Goal: Task Accomplishment & Management: Manage account settings

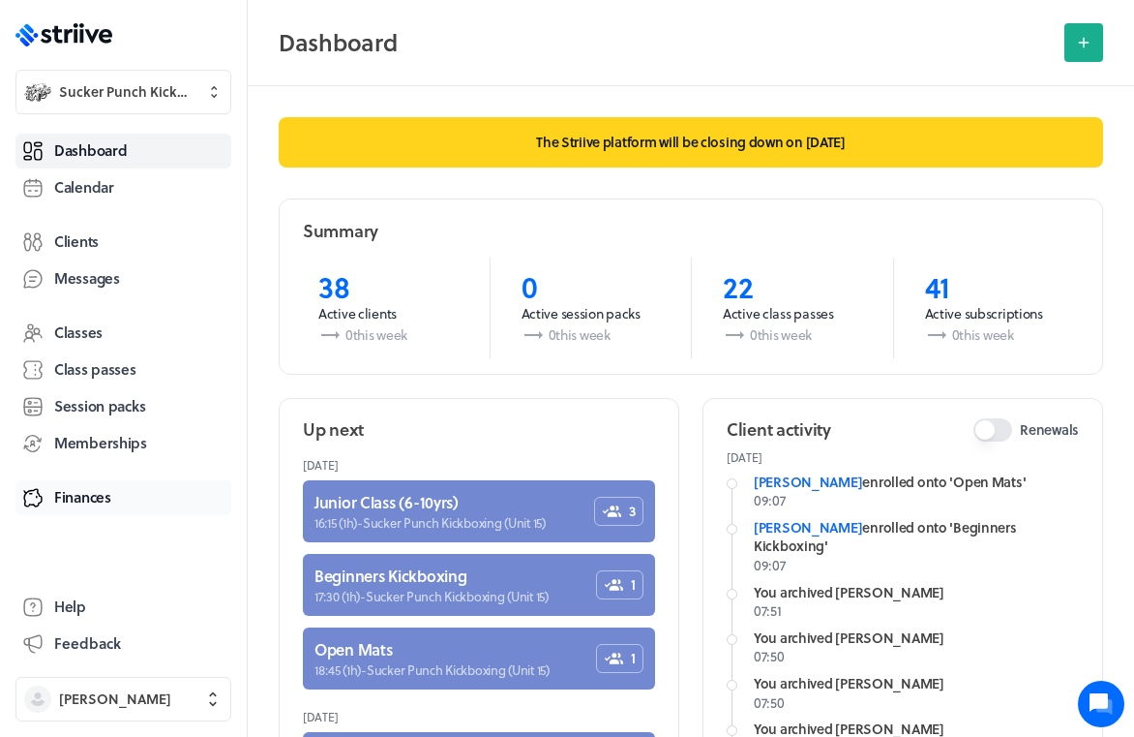
click at [88, 493] on span "Finances" at bounding box center [82, 497] width 57 height 20
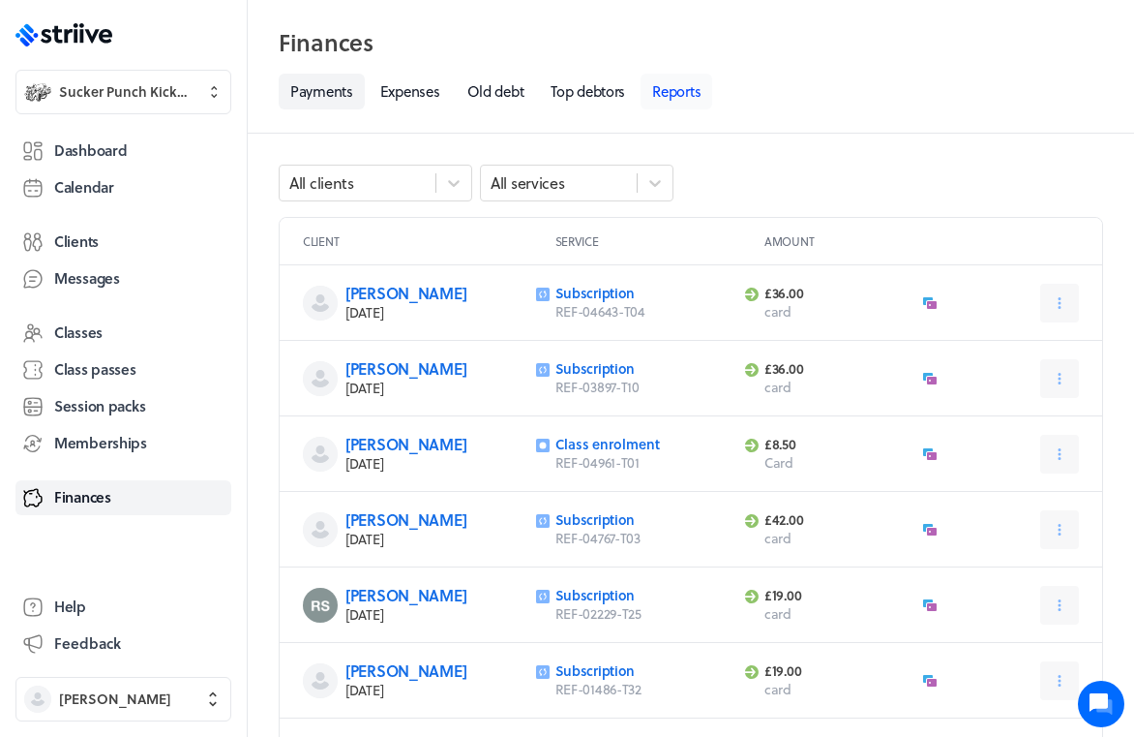
click at [683, 91] on link "Reports" at bounding box center [677, 92] width 72 height 36
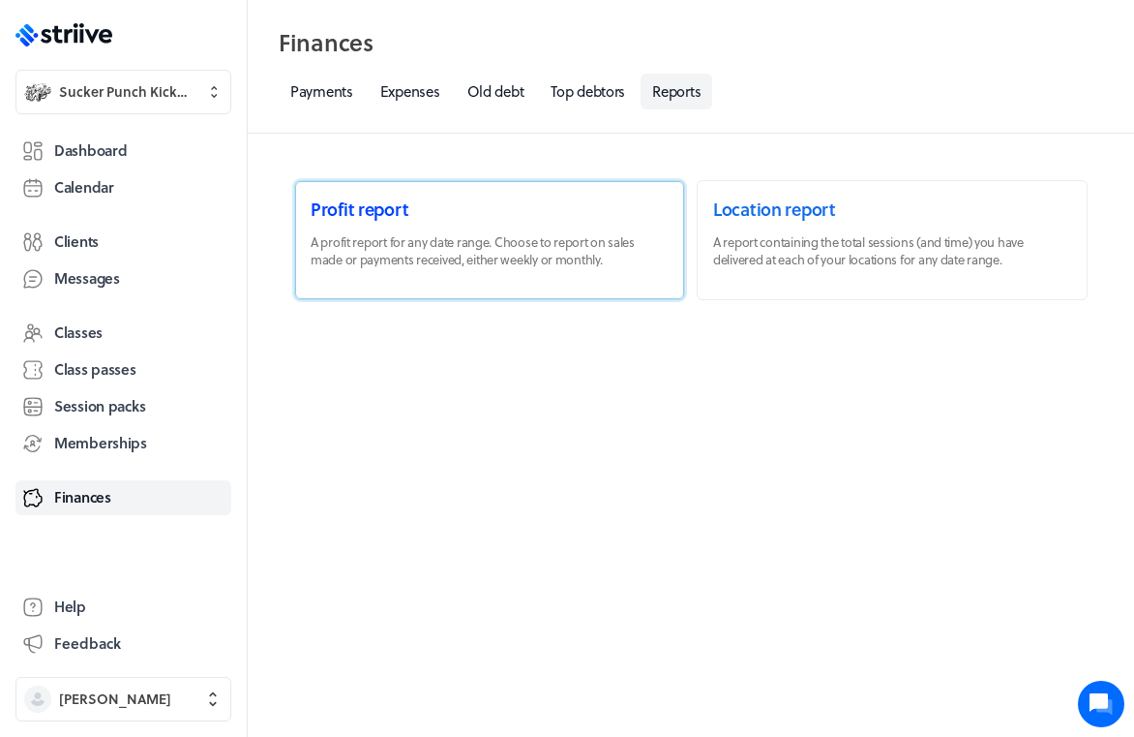
click at [527, 271] on link at bounding box center [489, 240] width 389 height 118
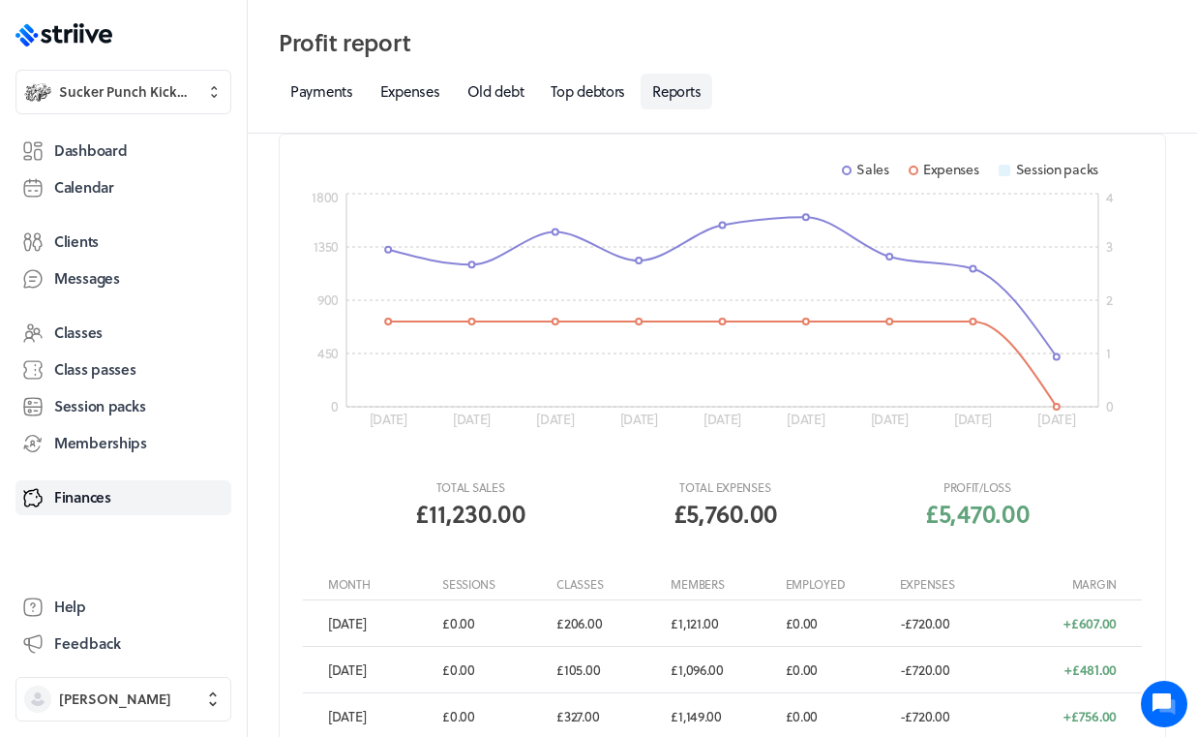
scroll to position [69, 0]
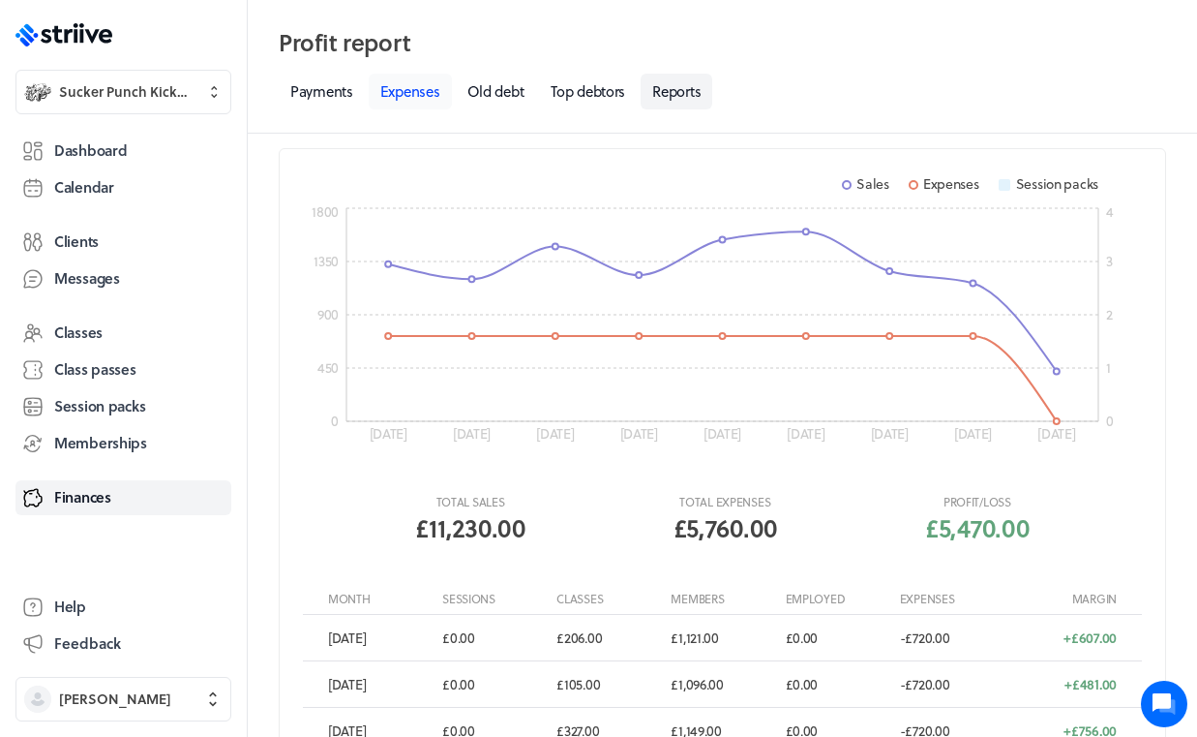
click at [422, 89] on link "Expenses" at bounding box center [410, 92] width 83 height 36
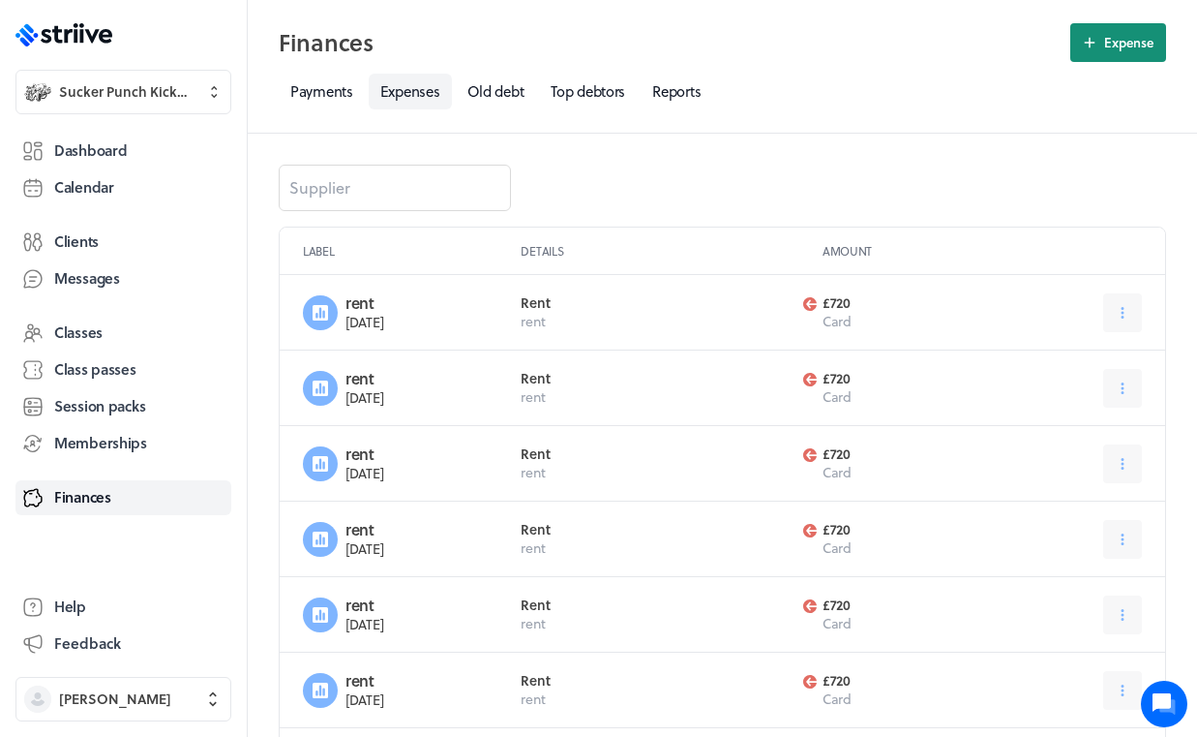
click at [1104, 40] on span "Expense" at bounding box center [1128, 42] width 49 height 17
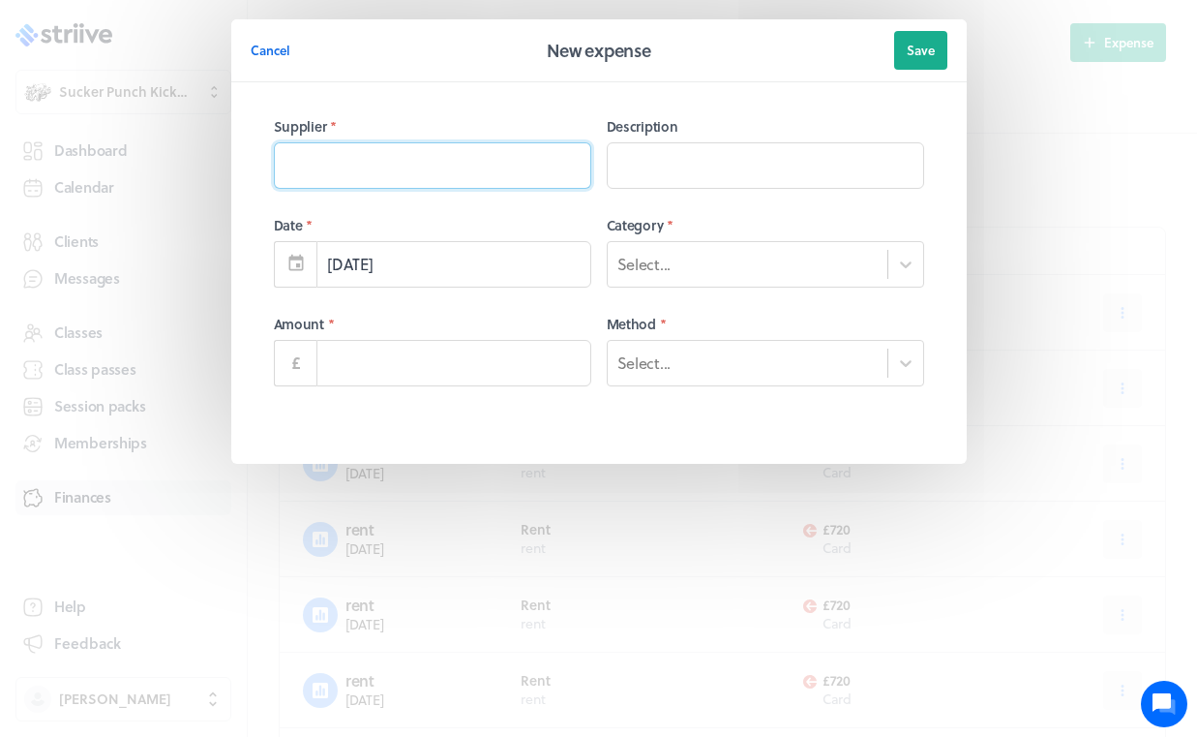
click at [502, 172] on input at bounding box center [432, 165] width 317 height 46
type input "rent"
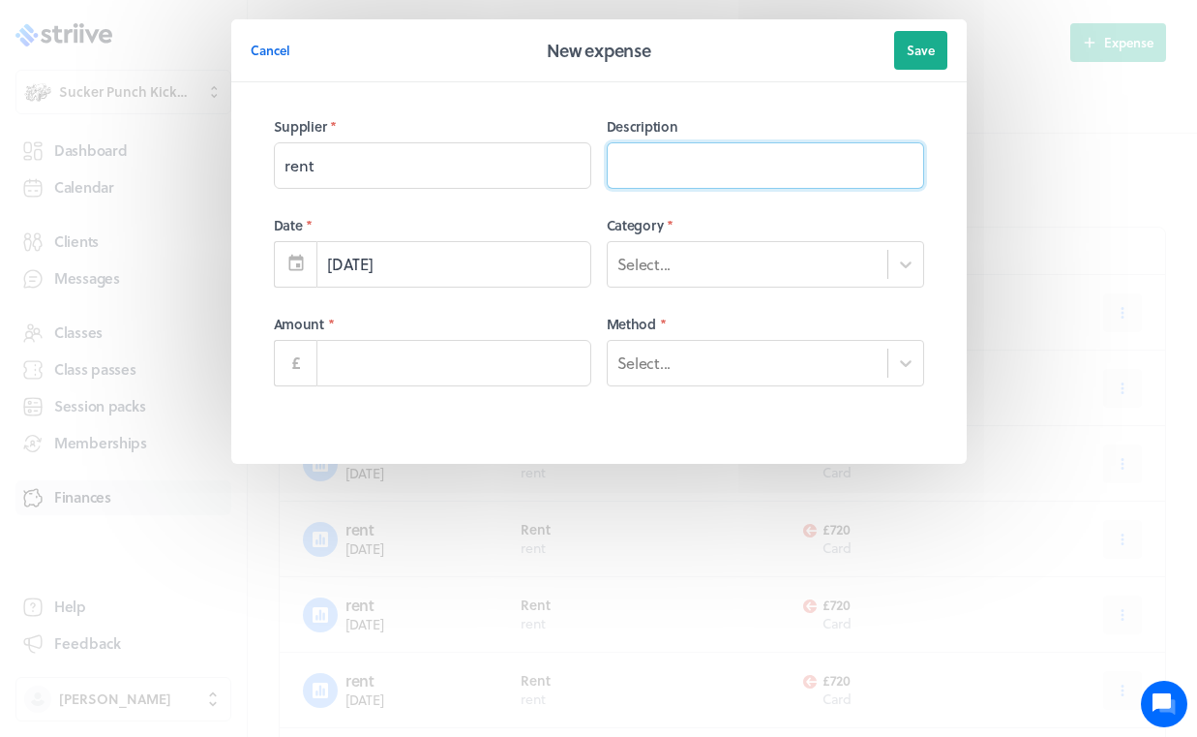
click at [683, 161] on input at bounding box center [765, 165] width 317 height 46
type input "t"
type input "rent"
click at [657, 268] on div "Select..." at bounding box center [643, 264] width 53 height 21
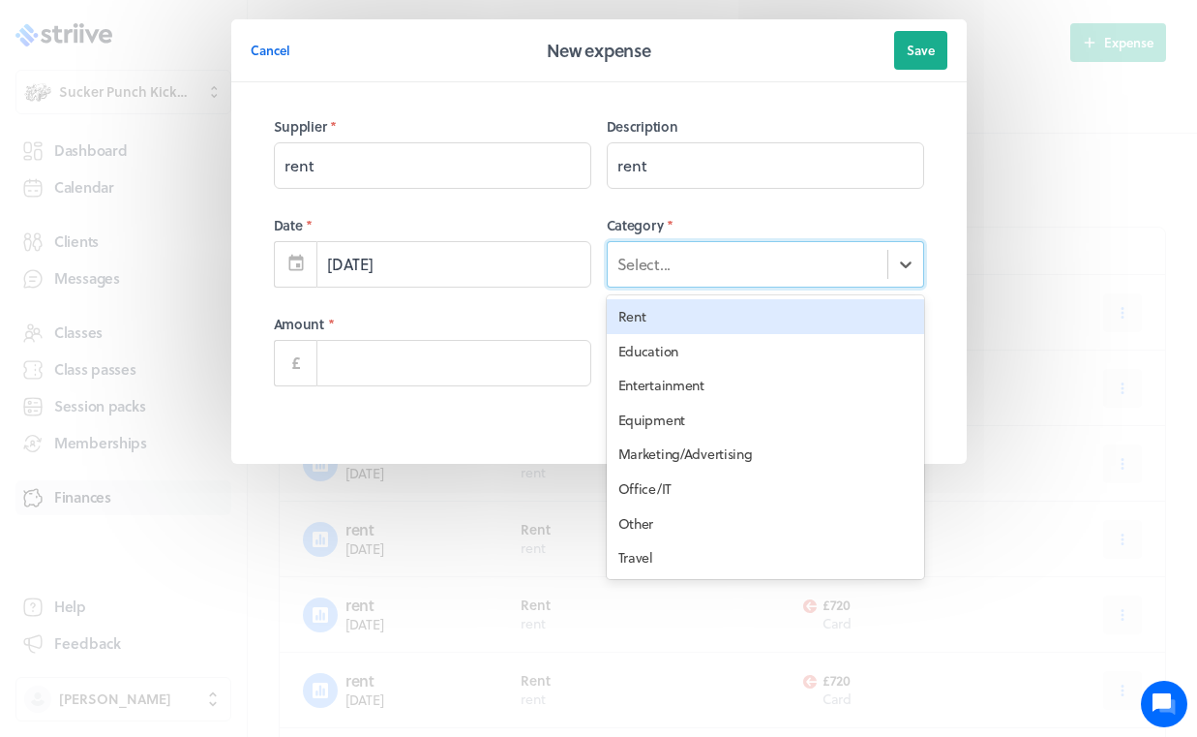
click at [672, 318] on div "Rent" at bounding box center [765, 316] width 317 height 35
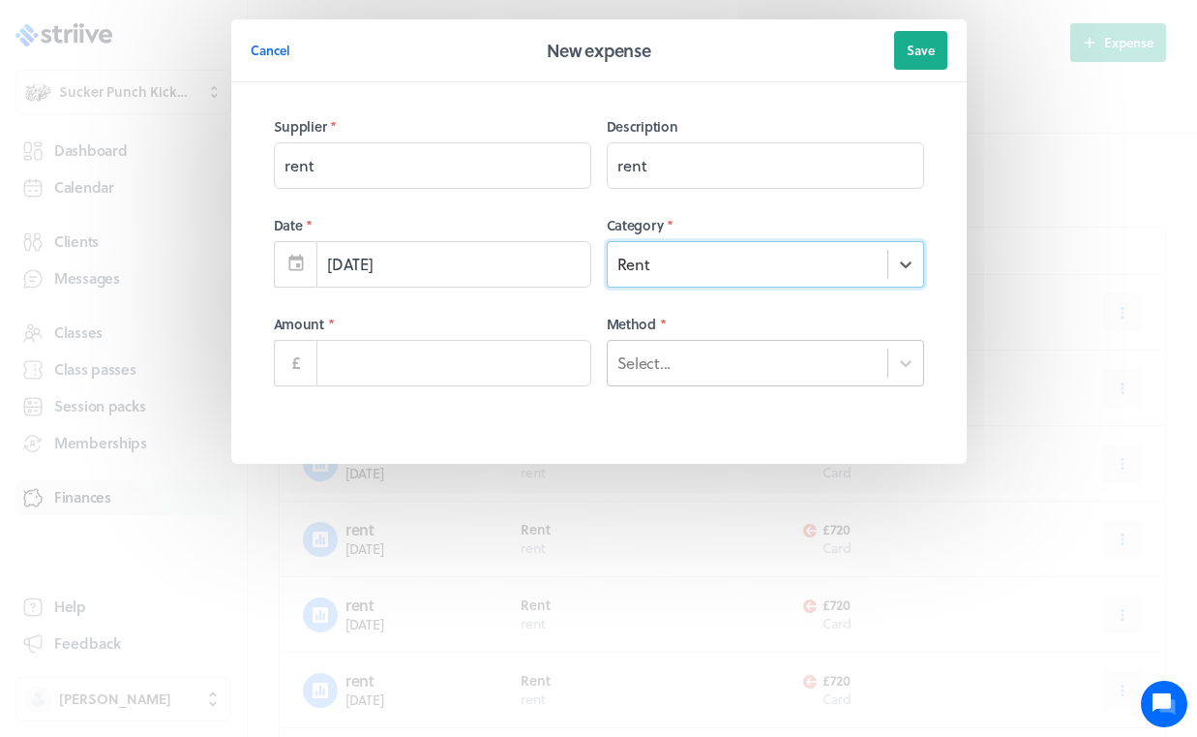
click at [653, 375] on div "Select..." at bounding box center [748, 362] width 280 height 25
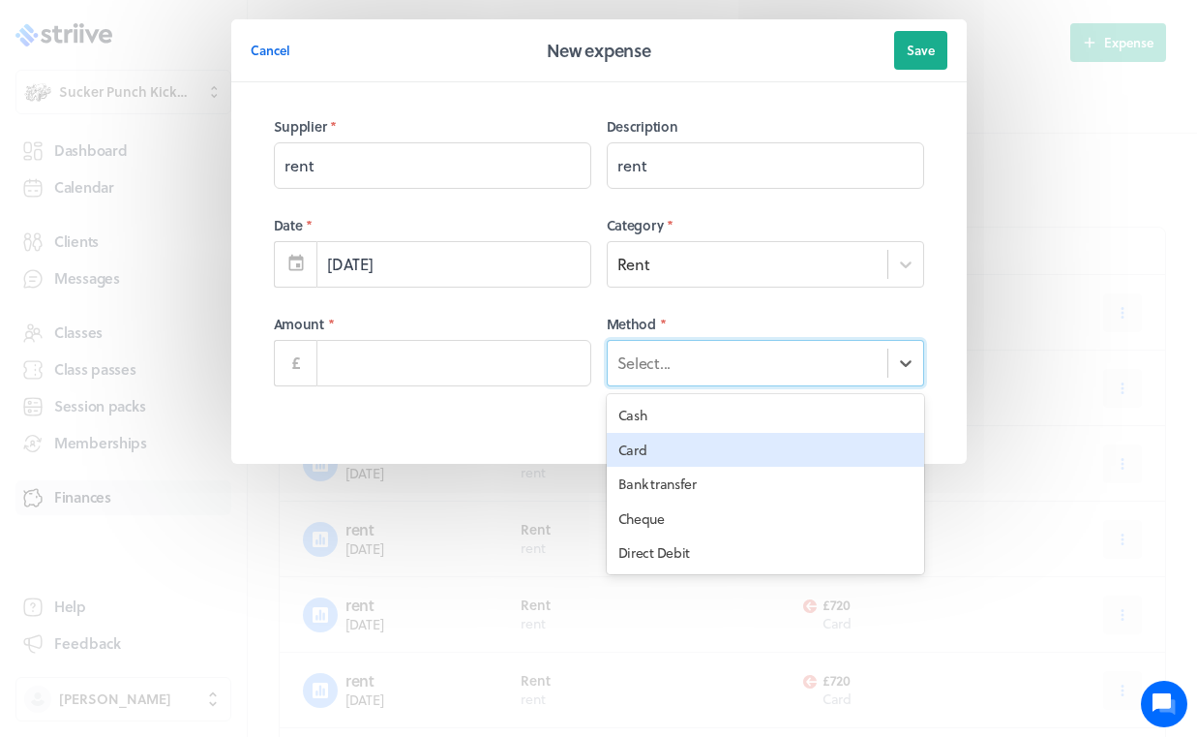
click at [622, 453] on div "Card" at bounding box center [765, 450] width 317 height 35
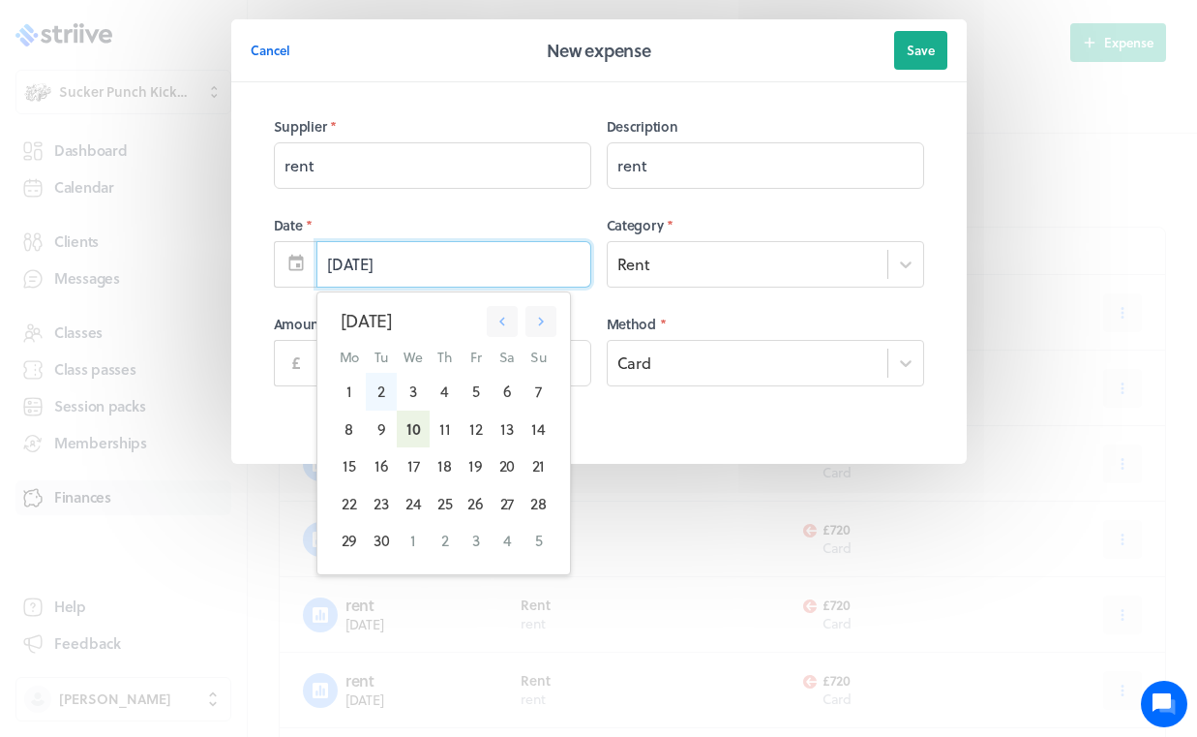
click at [389, 387] on div "2" at bounding box center [381, 391] width 31 height 37
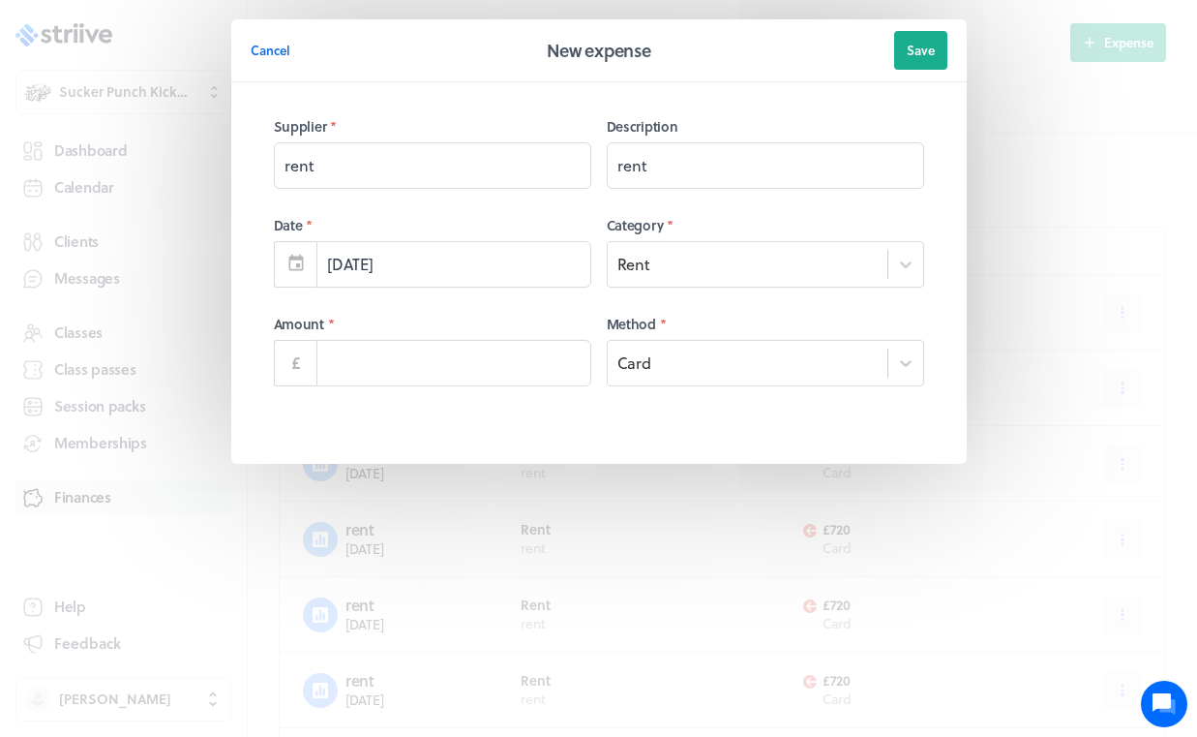
click at [305, 358] on div "£" at bounding box center [295, 363] width 43 height 46
click at [333, 361] on input at bounding box center [453, 363] width 275 height 46
type input "720.00"
click at [923, 43] on span "Save" at bounding box center [921, 50] width 28 height 17
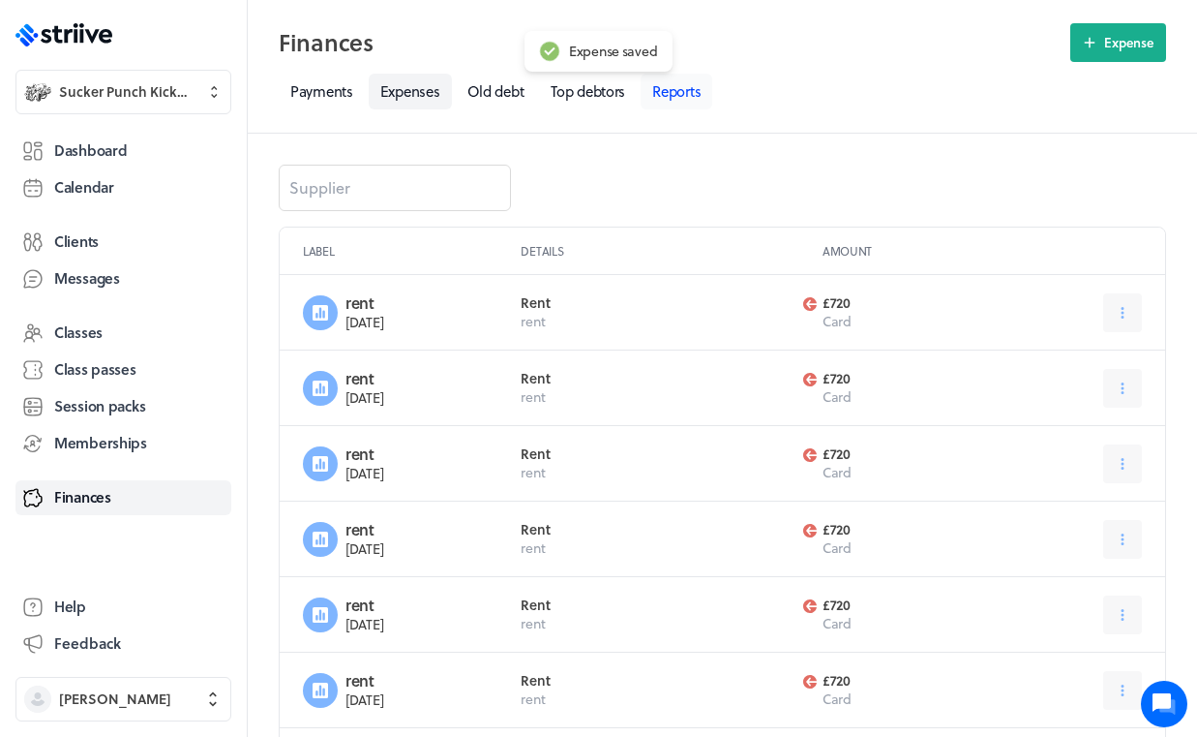
click at [686, 100] on link "Reports" at bounding box center [677, 92] width 72 height 36
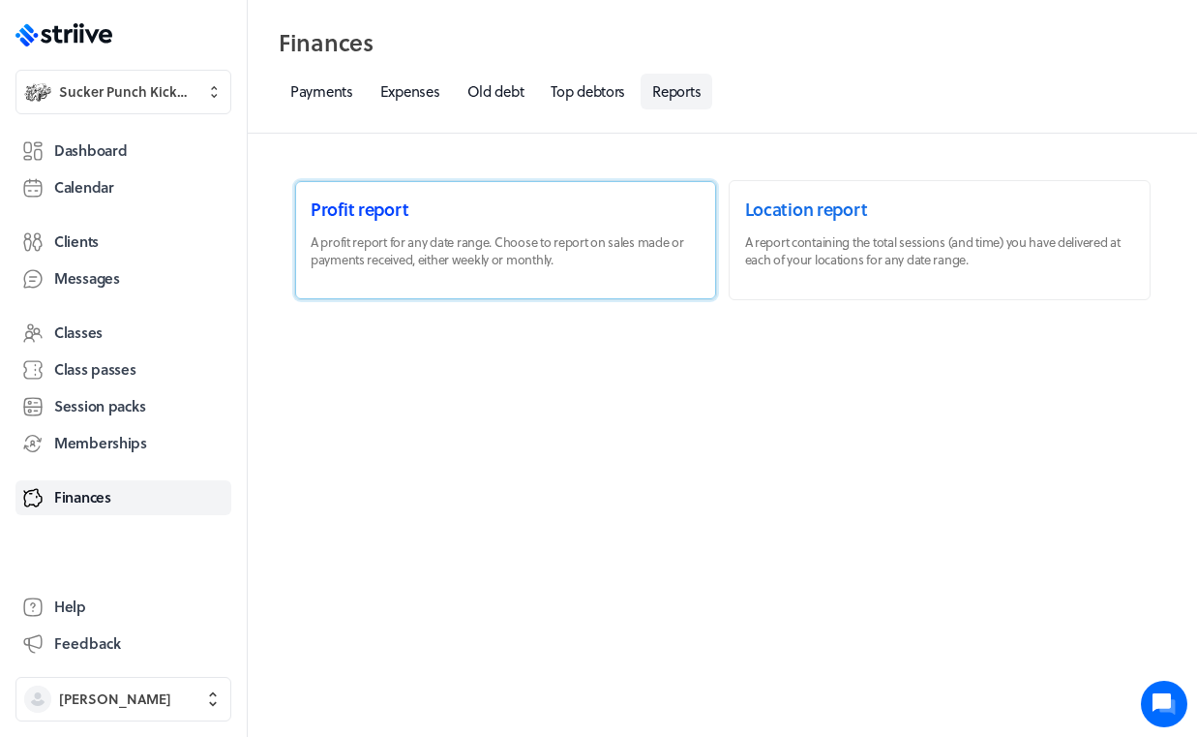
click at [517, 227] on link at bounding box center [505, 240] width 421 height 118
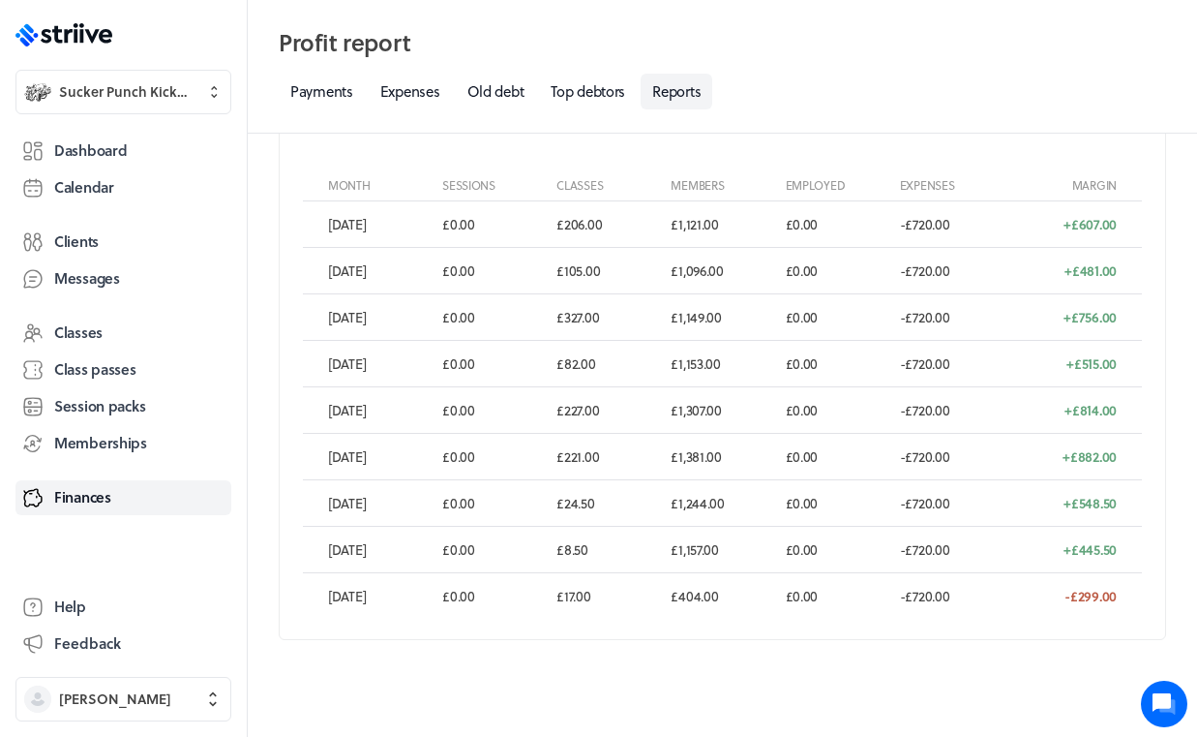
scroll to position [481, 0]
click at [416, 94] on link "Expenses" at bounding box center [410, 92] width 83 height 36
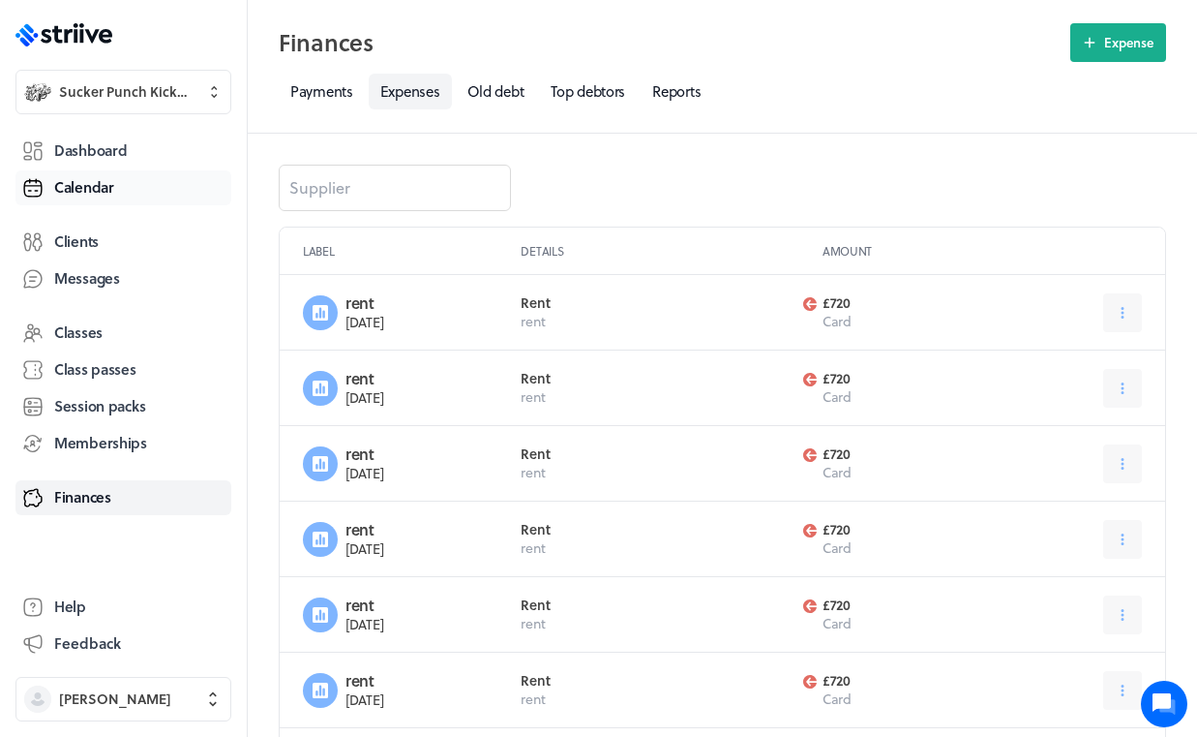
click at [81, 193] on span "Calendar" at bounding box center [84, 187] width 60 height 20
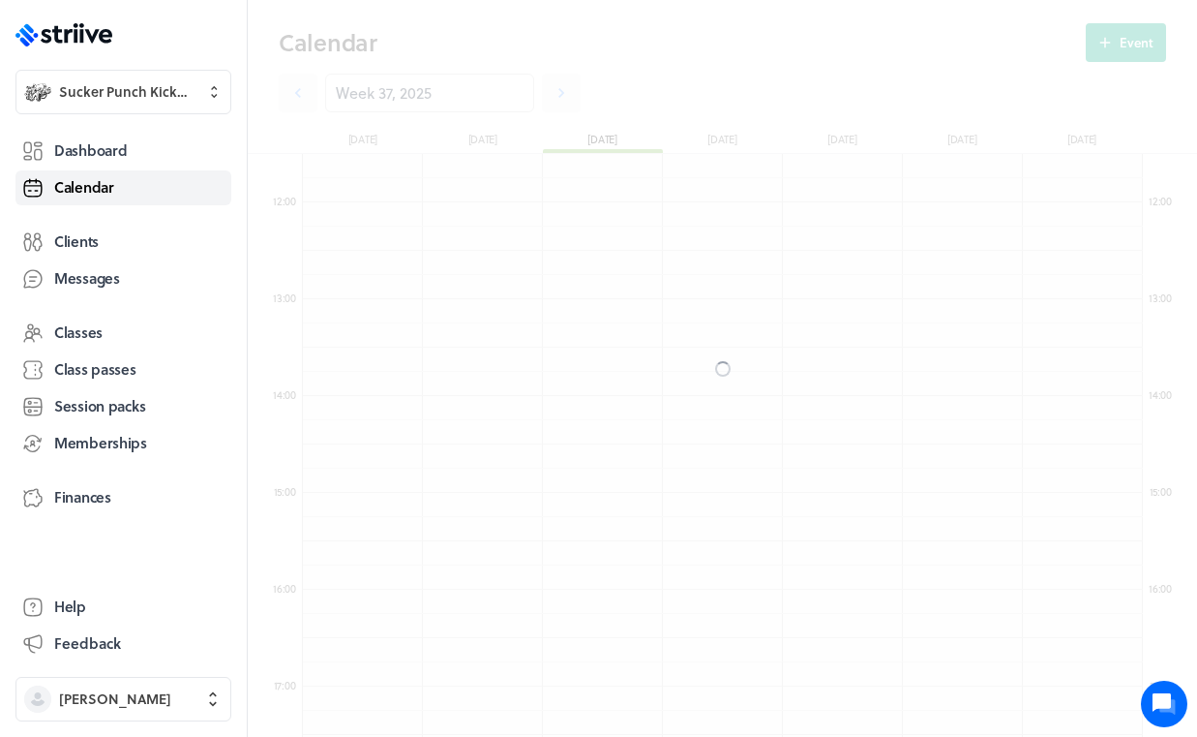
scroll to position [2323, 840]
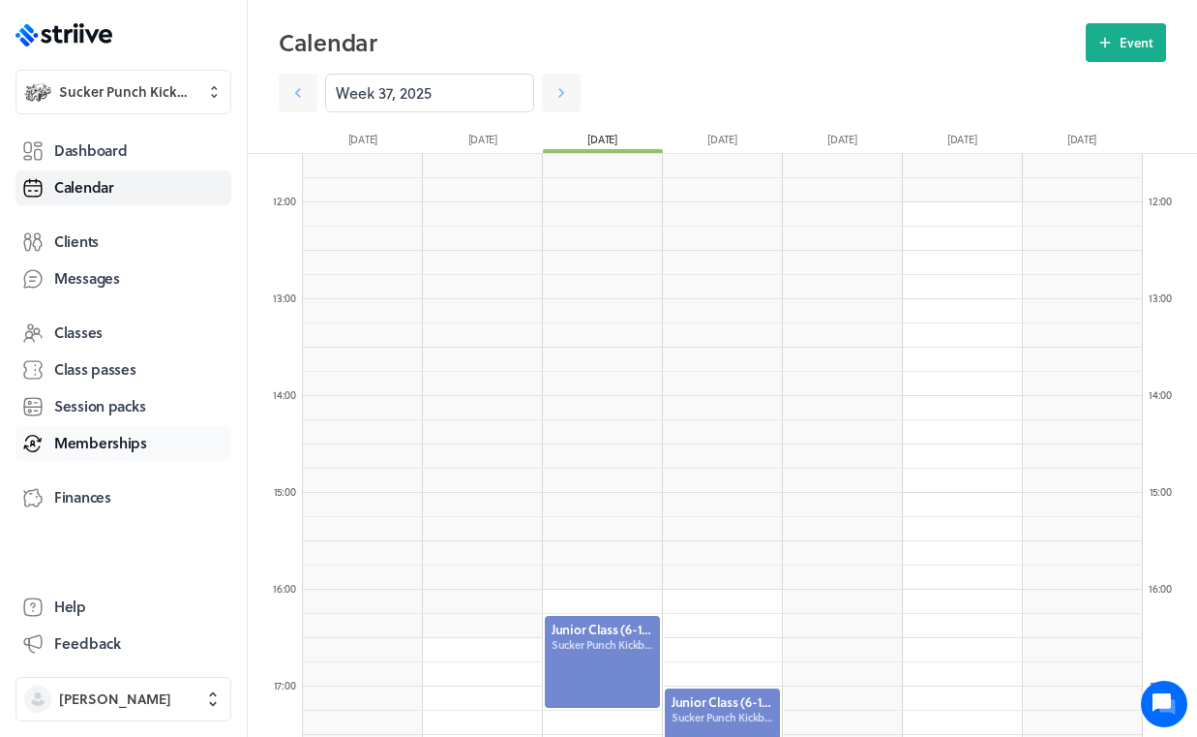
click at [80, 439] on span "Memberships" at bounding box center [100, 443] width 93 height 20
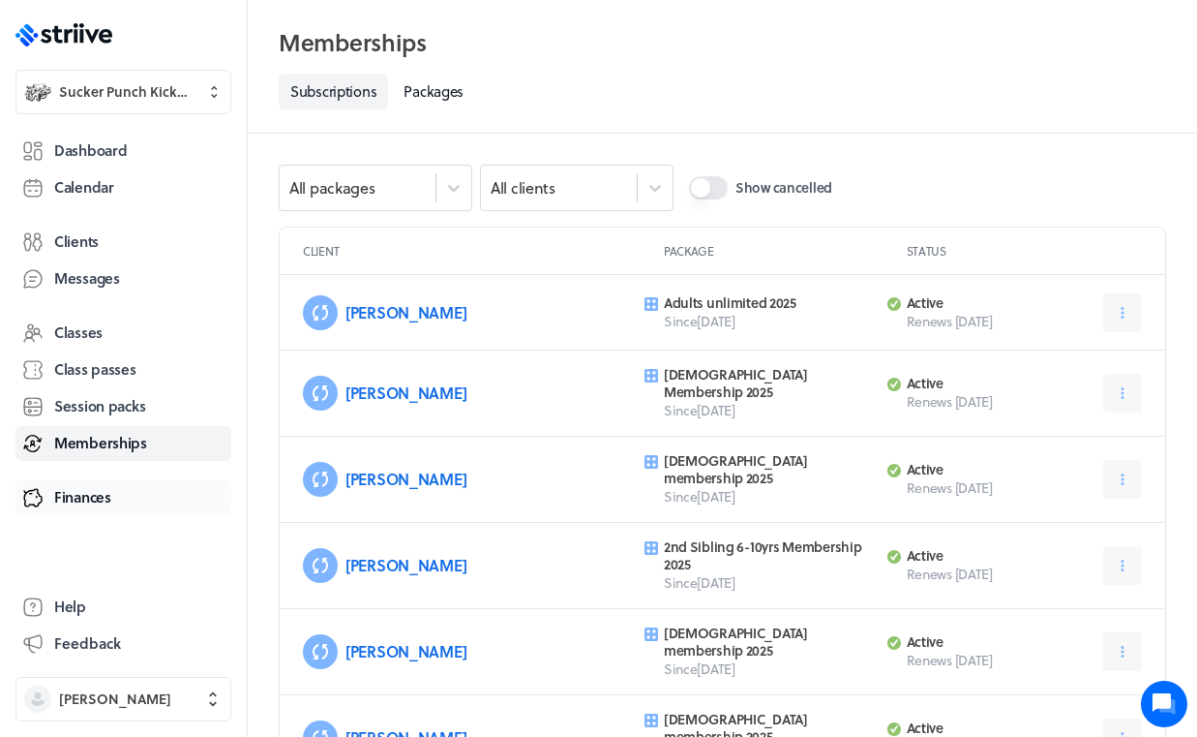
click at [83, 493] on span "Finances" at bounding box center [82, 497] width 57 height 20
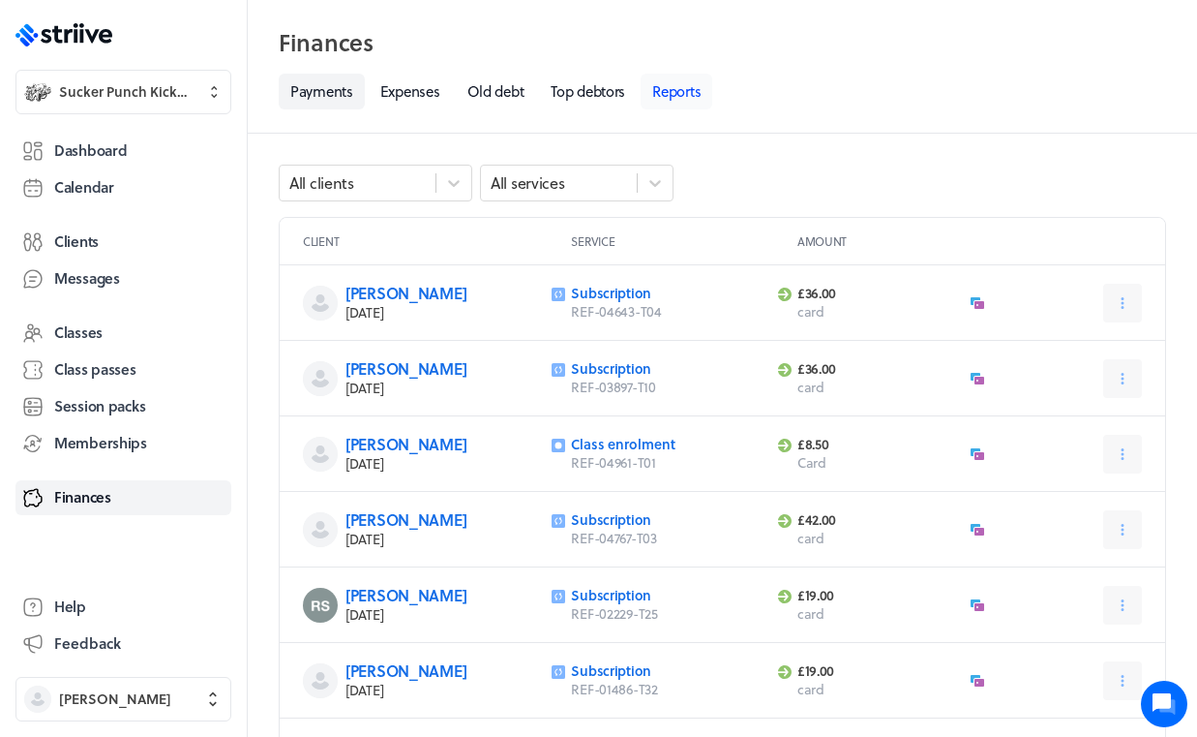
click at [677, 80] on link "Reports" at bounding box center [677, 92] width 72 height 36
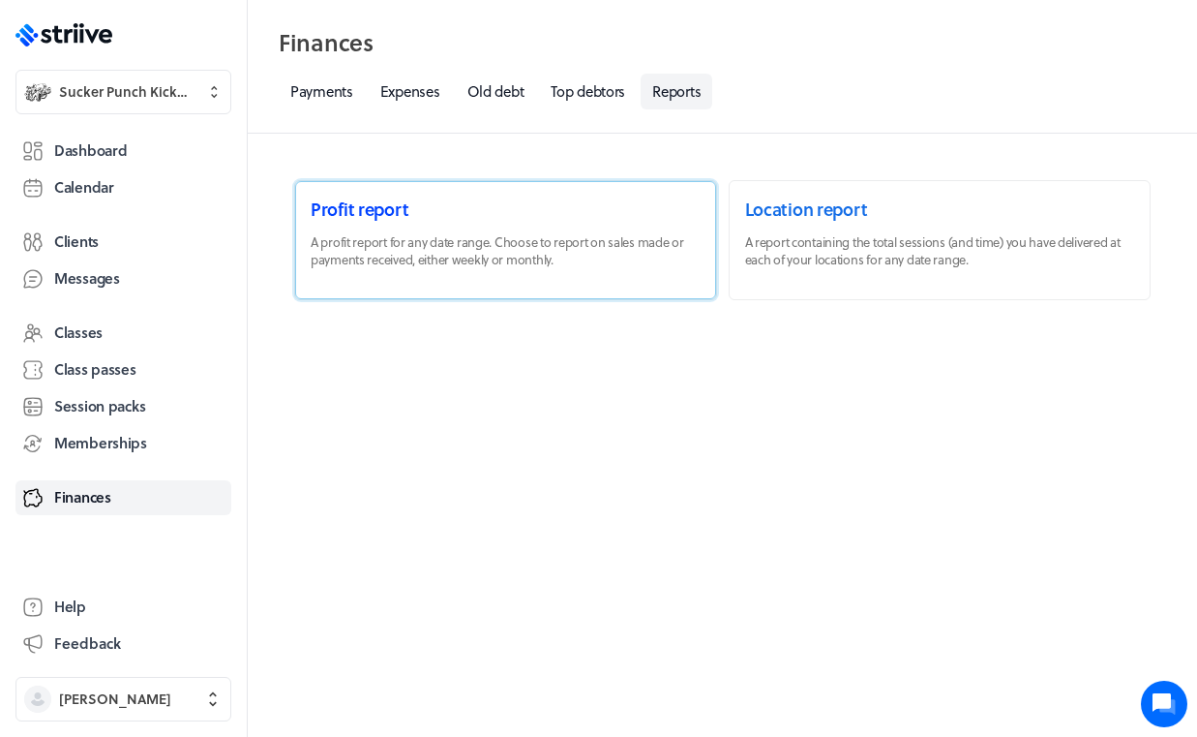
click at [569, 247] on link at bounding box center [505, 240] width 421 height 118
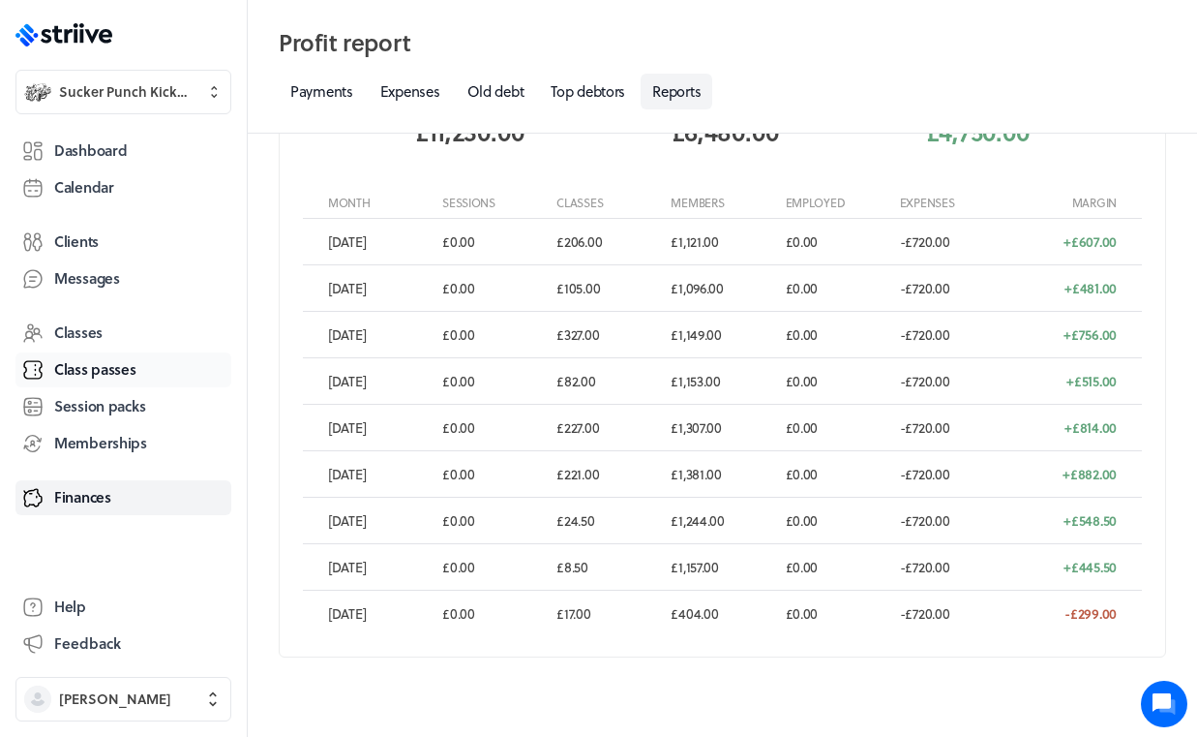
scroll to position [465, 0]
click at [106, 366] on span "Class passes" at bounding box center [95, 369] width 82 height 20
